Goal: Task Accomplishment & Management: Use online tool/utility

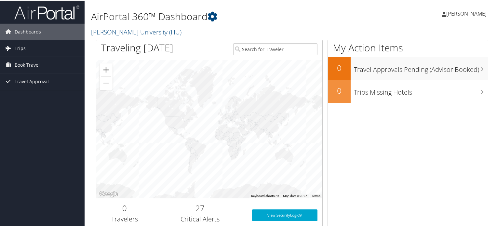
click at [25, 48] on span "Trips" at bounding box center [20, 48] width 11 height 16
click at [21, 94] on span "Book Travel" at bounding box center [27, 93] width 25 height 16
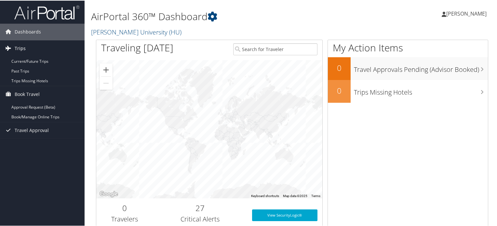
click at [20, 47] on span "Trips" at bounding box center [20, 48] width 11 height 16
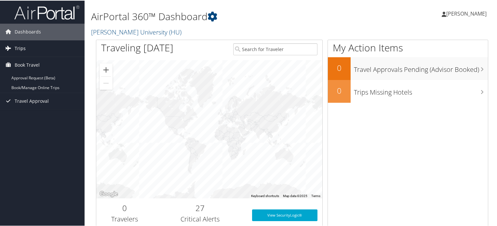
click at [20, 47] on span "Trips" at bounding box center [20, 48] width 11 height 16
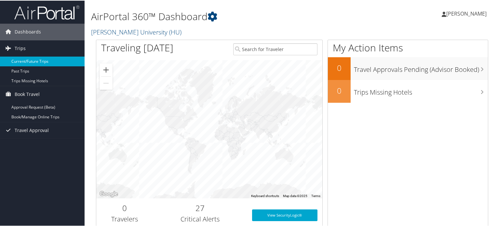
click at [26, 57] on link "Current/Future Trips" at bounding box center [42, 61] width 85 height 10
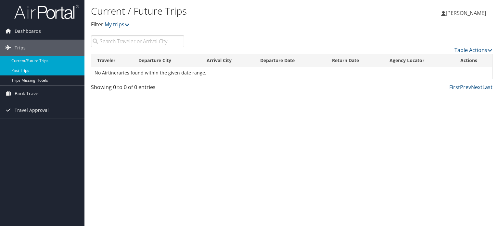
click at [22, 71] on link "Past Trips" at bounding box center [42, 71] width 85 height 10
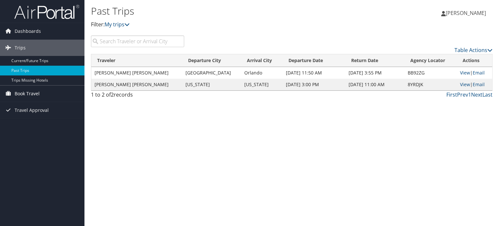
click at [23, 94] on span "Book Travel" at bounding box center [27, 93] width 25 height 16
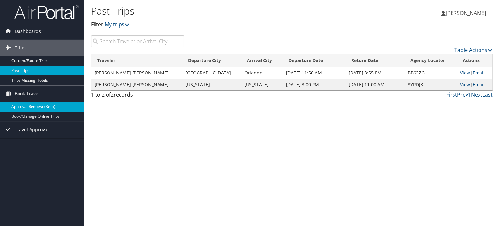
click at [26, 105] on link "Approval Request (Beta)" at bounding box center [42, 107] width 85 height 10
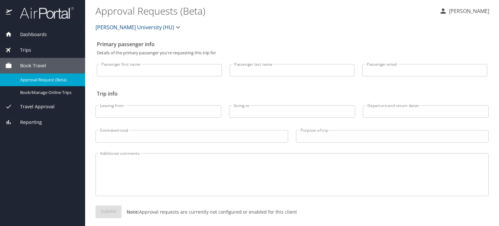
scroll to position [6, 0]
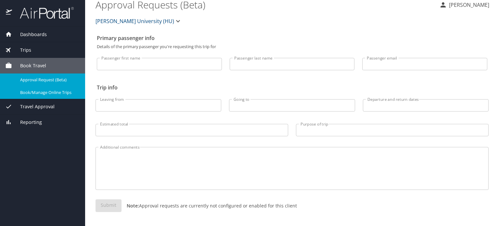
click at [40, 94] on span "Book/Manage Online Trips" at bounding box center [48, 92] width 57 height 6
